Goal: Information Seeking & Learning: Learn about a topic

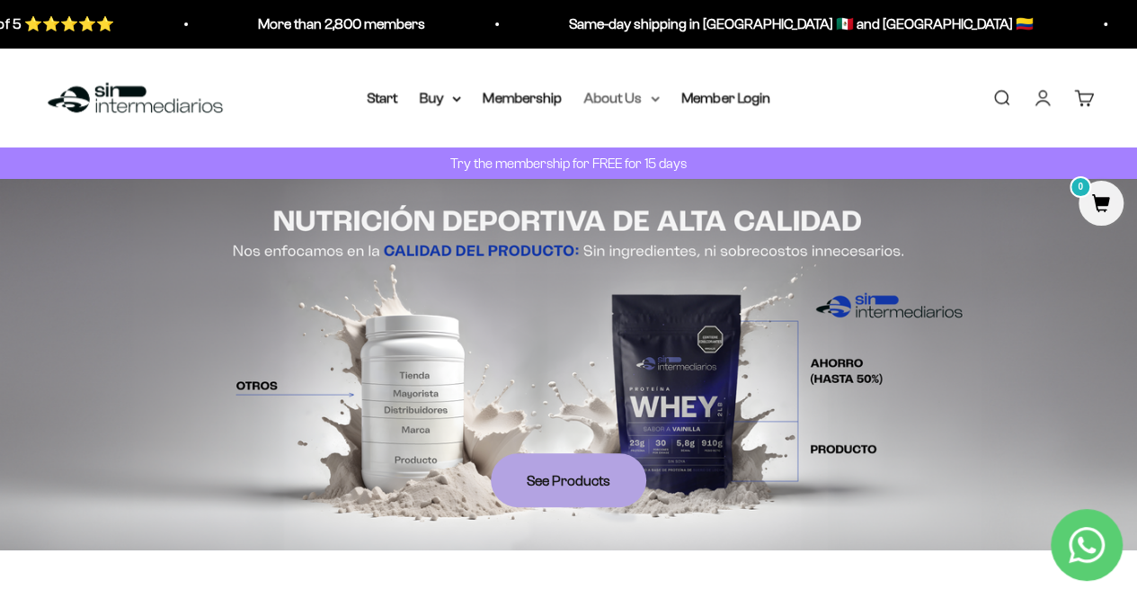
click at [640, 90] on font "About Us" at bounding box center [612, 97] width 58 height 15
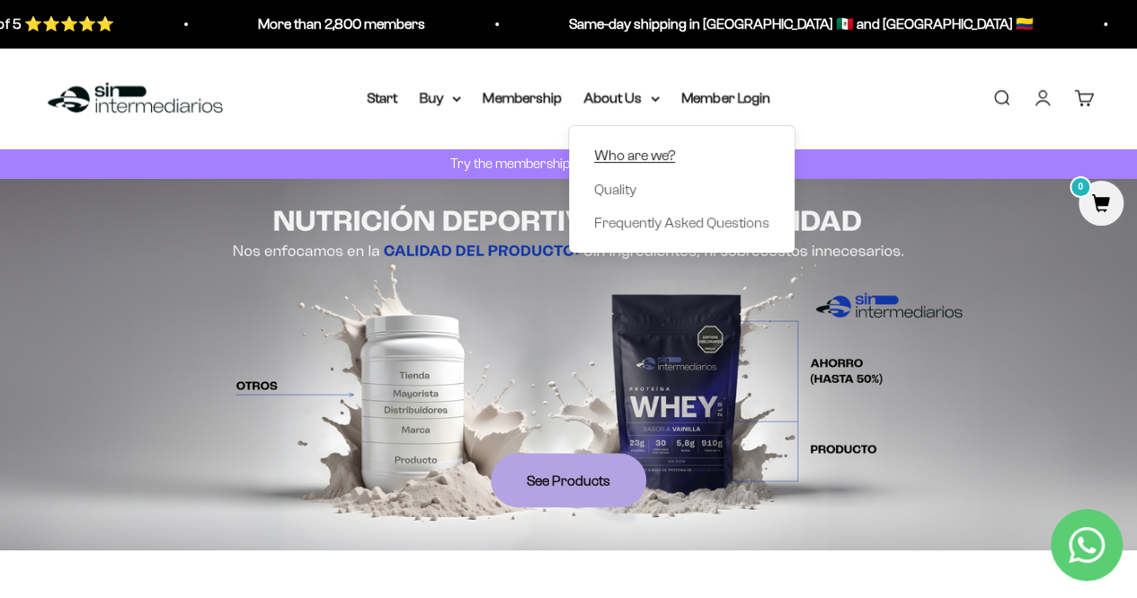
click at [660, 155] on font "Who are we?" at bounding box center [634, 154] width 81 height 15
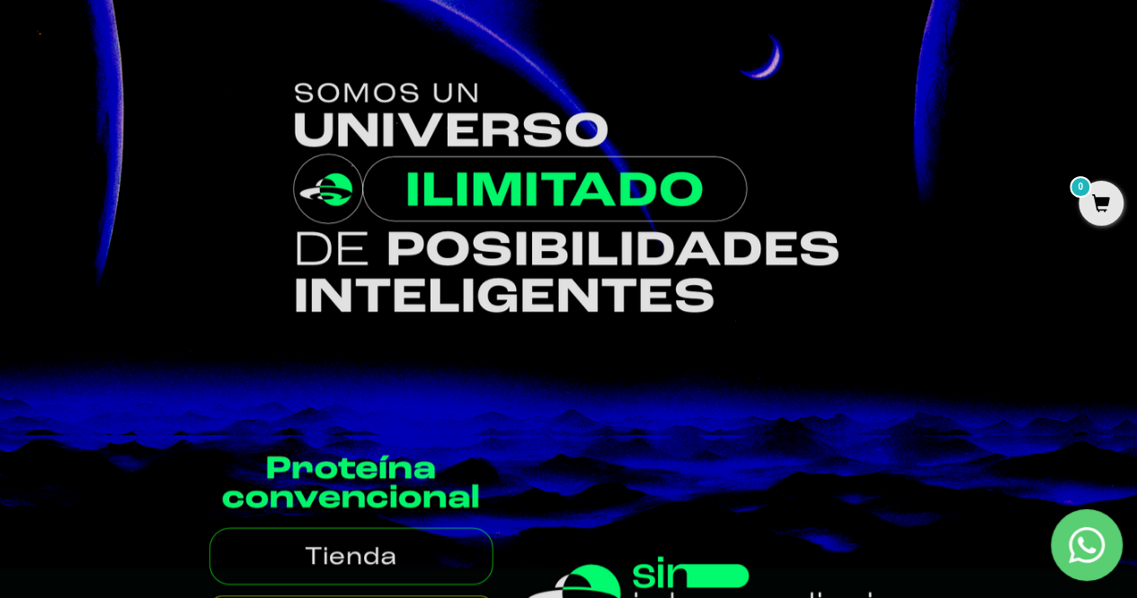
scroll to position [359, 0]
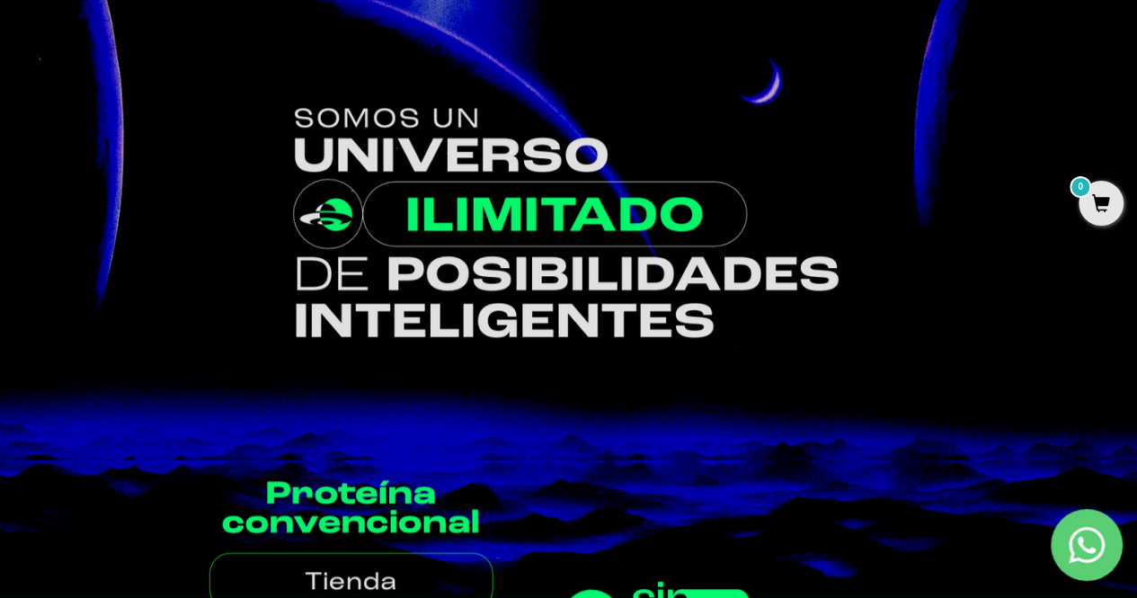
drag, startPoint x: 800, startPoint y: 184, endPoint x: 812, endPoint y: 137, distance: 49.3
drag, startPoint x: 812, startPoint y: 137, endPoint x: 759, endPoint y: 78, distance: 78.9
click at [734, 92] on img at bounding box center [568, 224] width 1137 height 472
click at [888, 121] on img at bounding box center [568, 224] width 1137 height 472
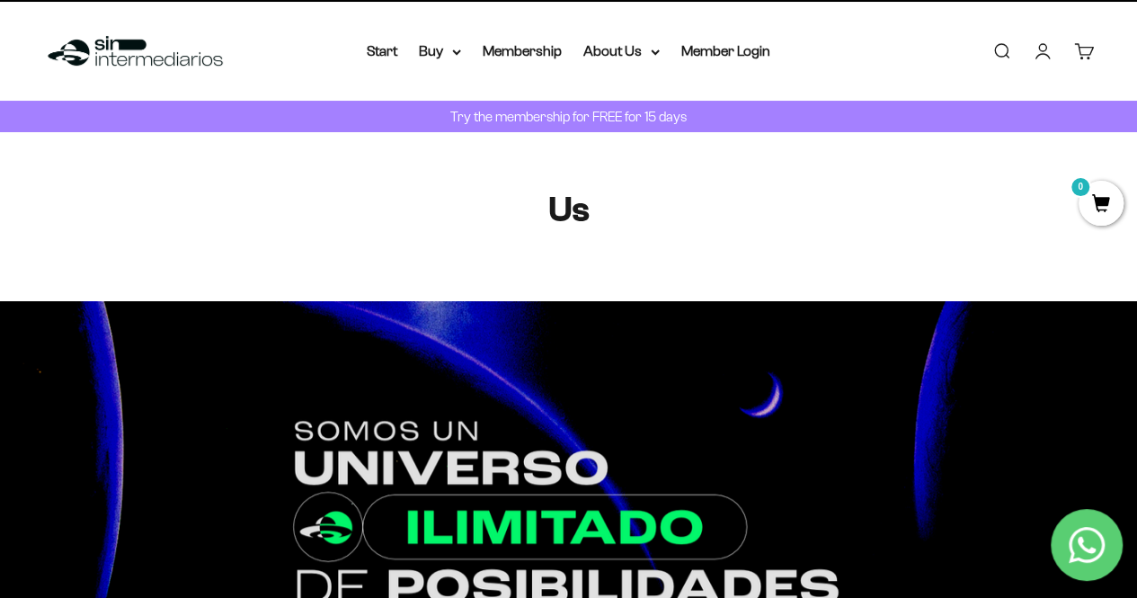
scroll to position [0, 0]
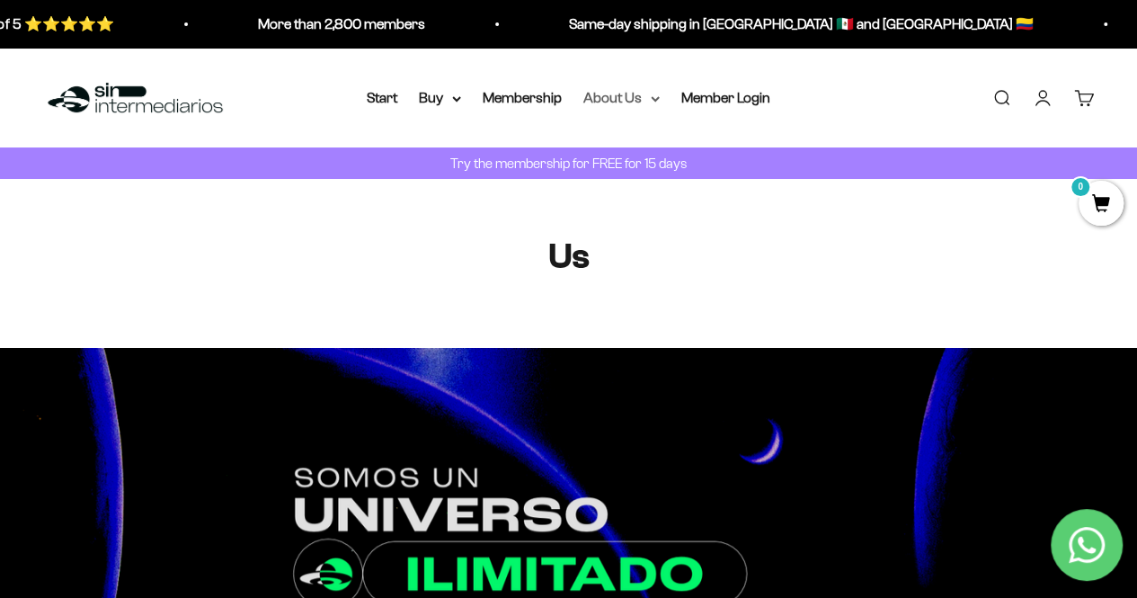
click at [598, 98] on font "About Us" at bounding box center [612, 97] width 58 height 15
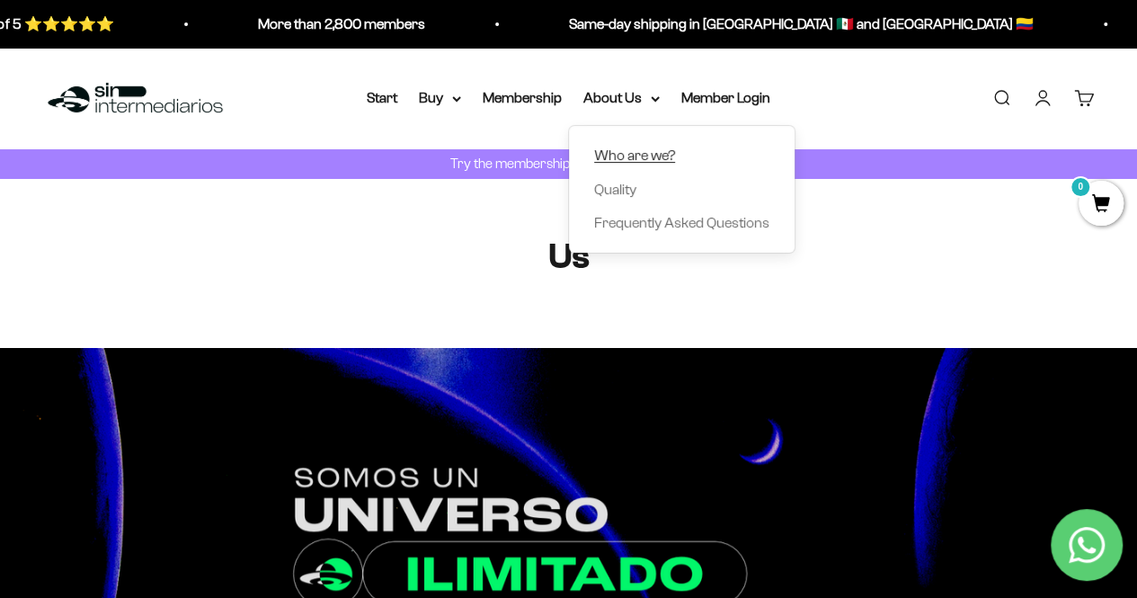
click at [642, 152] on font "Who are we?" at bounding box center [634, 154] width 81 height 15
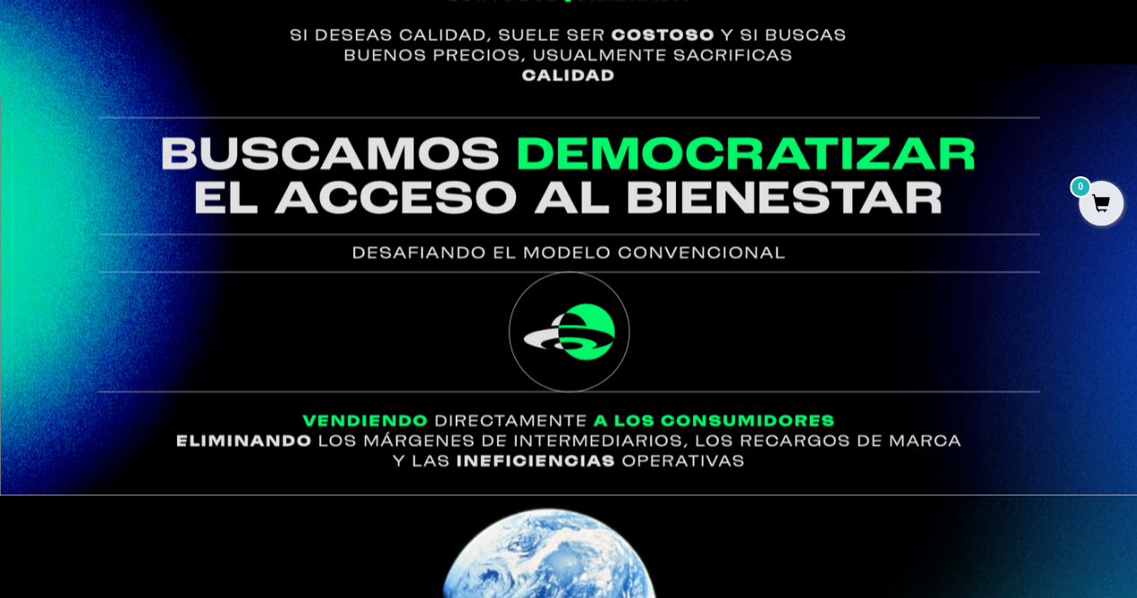
scroll to position [1617, 0]
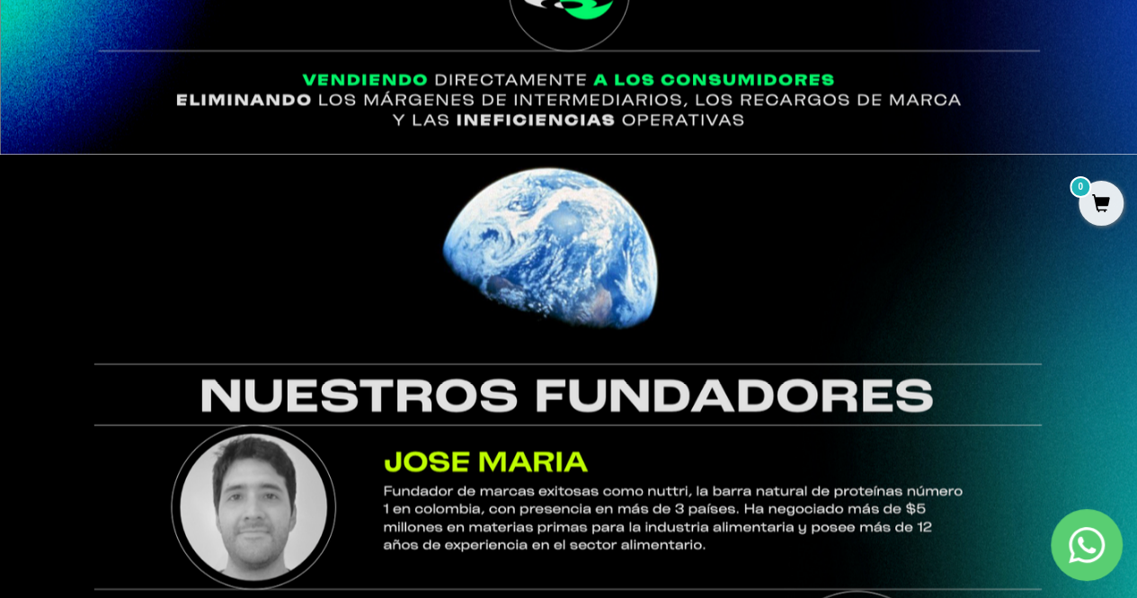
drag, startPoint x: 821, startPoint y: 179, endPoint x: 789, endPoint y: 227, distance: 58.3
click at [789, 227] on img at bounding box center [568, 461] width 1137 height 614
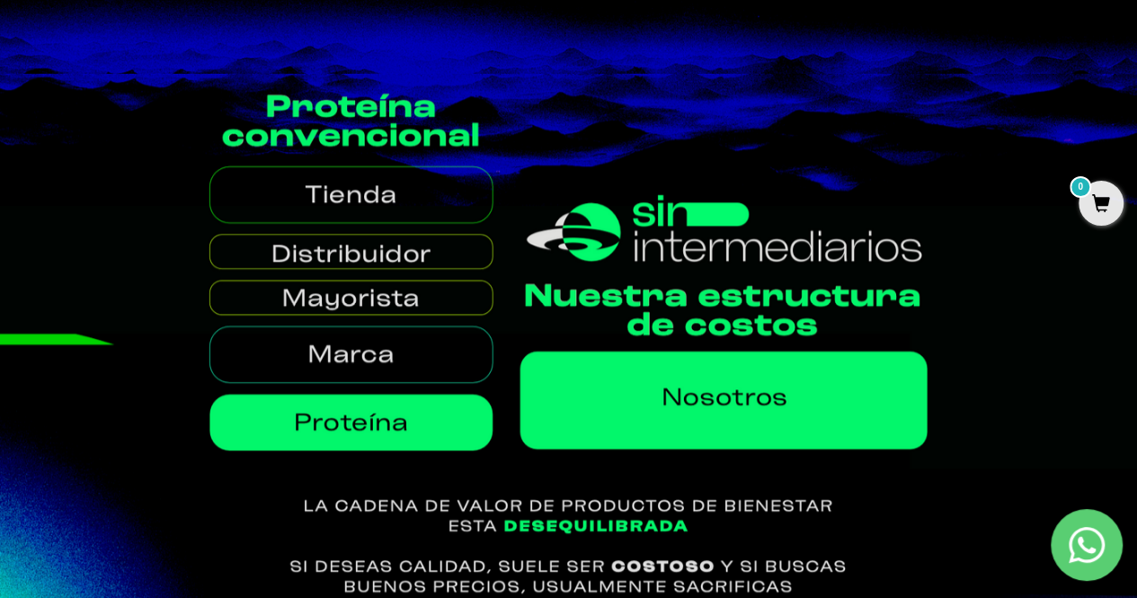
scroll to position [719, 0]
